Goal: Navigation & Orientation: Understand site structure

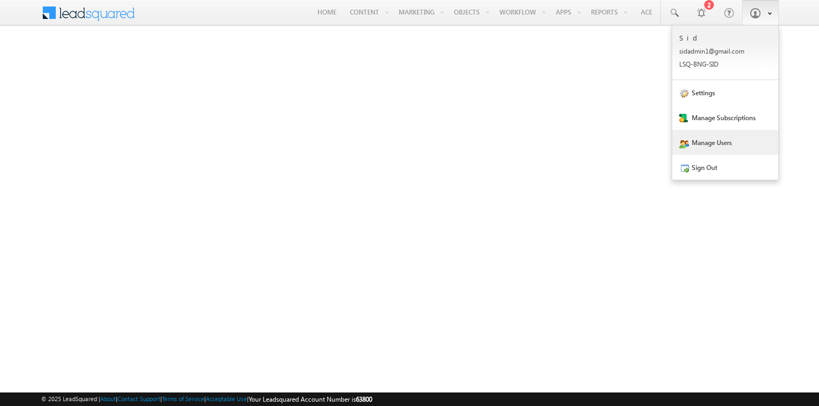
click at [718, 148] on link "Manage Users" at bounding box center [725, 142] width 106 height 25
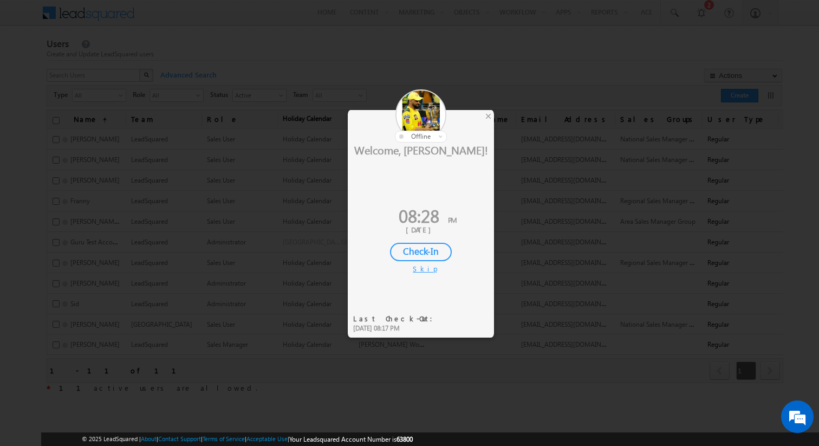
click at [421, 269] on div "Skip" at bounding box center [421, 269] width 16 height 10
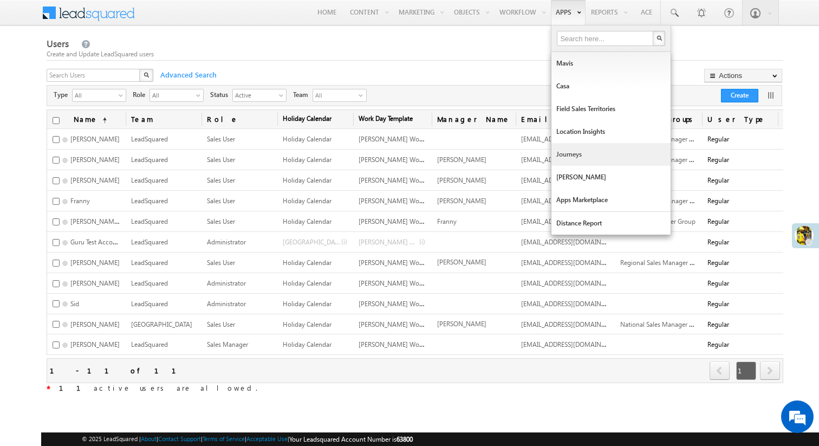
click at [566, 152] on link "Journeys" at bounding box center [611, 154] width 119 height 23
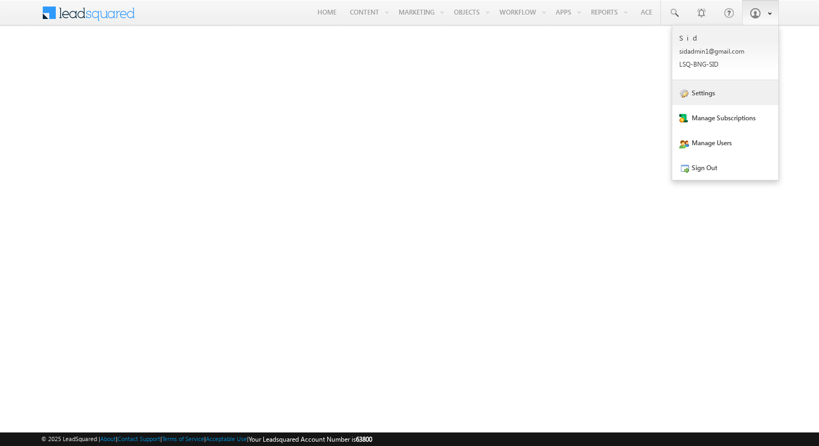
click at [726, 100] on link "Settings" at bounding box center [725, 92] width 106 height 25
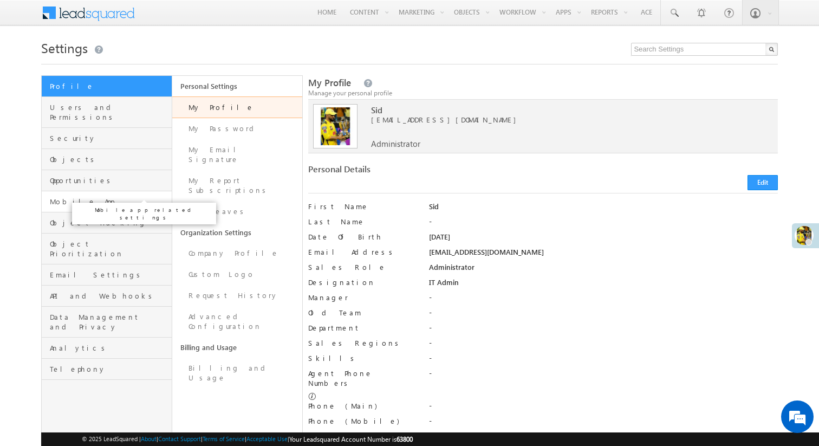
click at [94, 197] on span "Mobile App" at bounding box center [109, 202] width 119 height 10
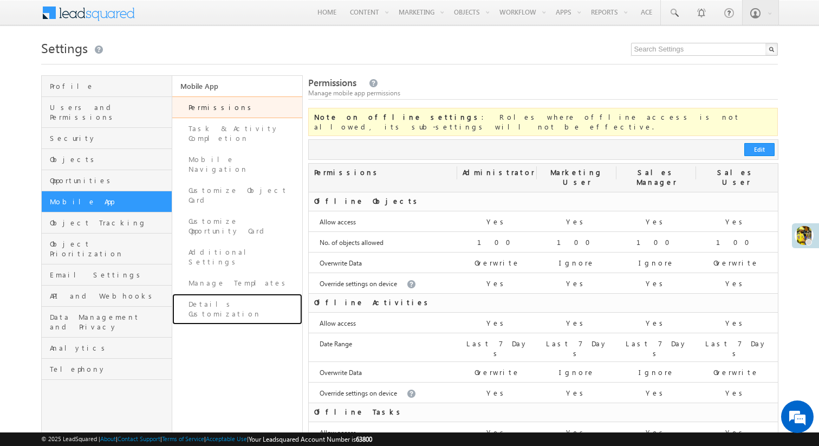
click at [247, 294] on link "Details Customization" at bounding box center [237, 309] width 131 height 31
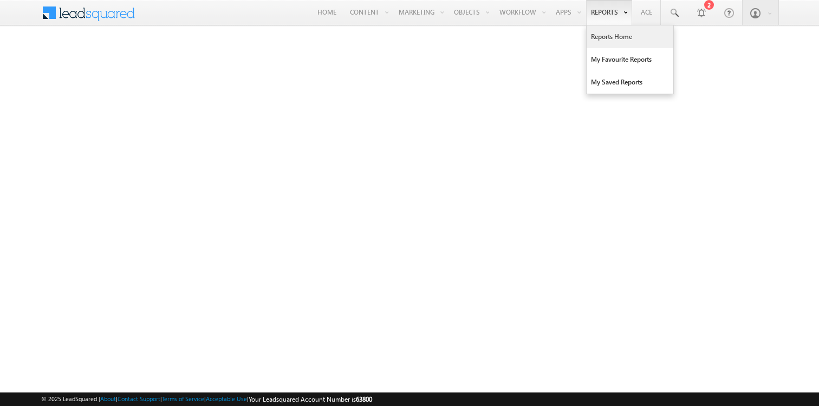
click at [619, 40] on link "Reports Home" at bounding box center [630, 36] width 87 height 23
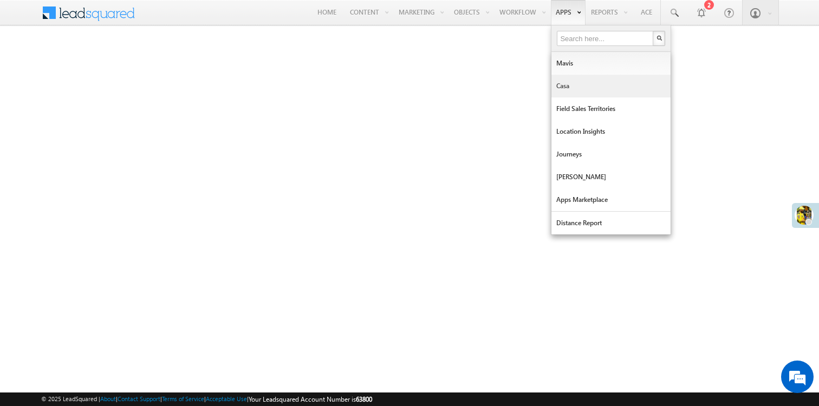
click at [568, 82] on link "Casa" at bounding box center [611, 86] width 119 height 23
